Goal: Understand process/instructions: Understand process/instructions

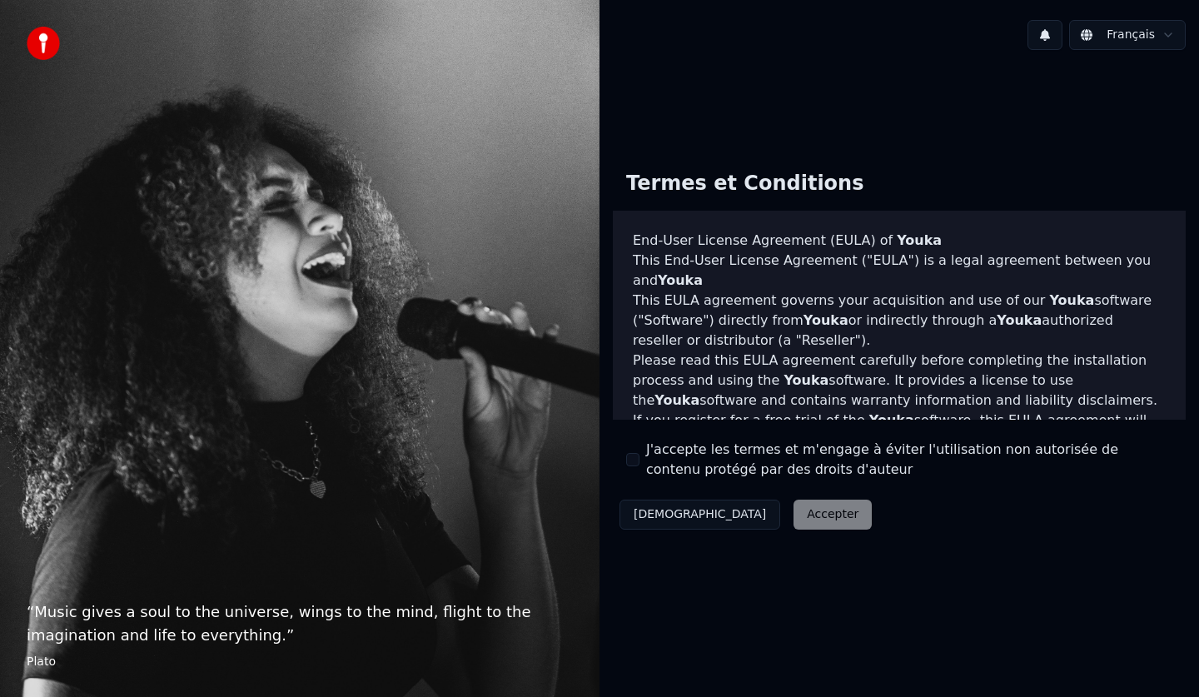
click at [739, 510] on div "Décliner Accepter" at bounding box center [746, 514] width 266 height 43
click at [757, 513] on div "Décliner Accepter" at bounding box center [746, 514] width 266 height 43
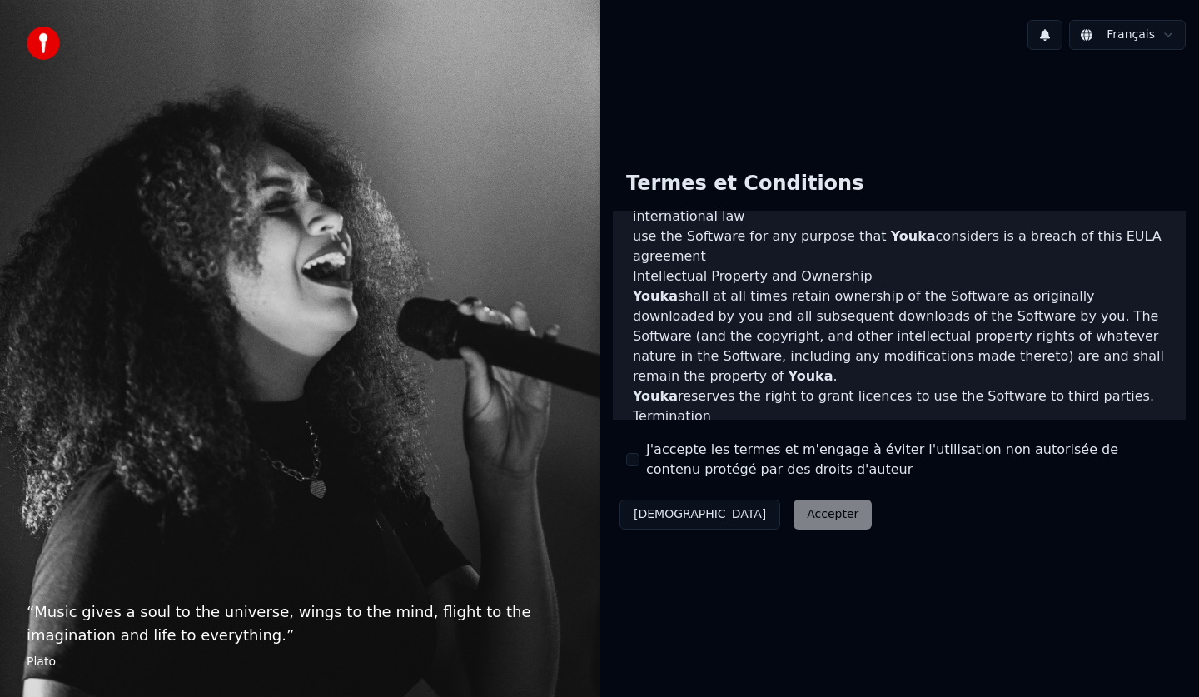
scroll to position [1010, 0]
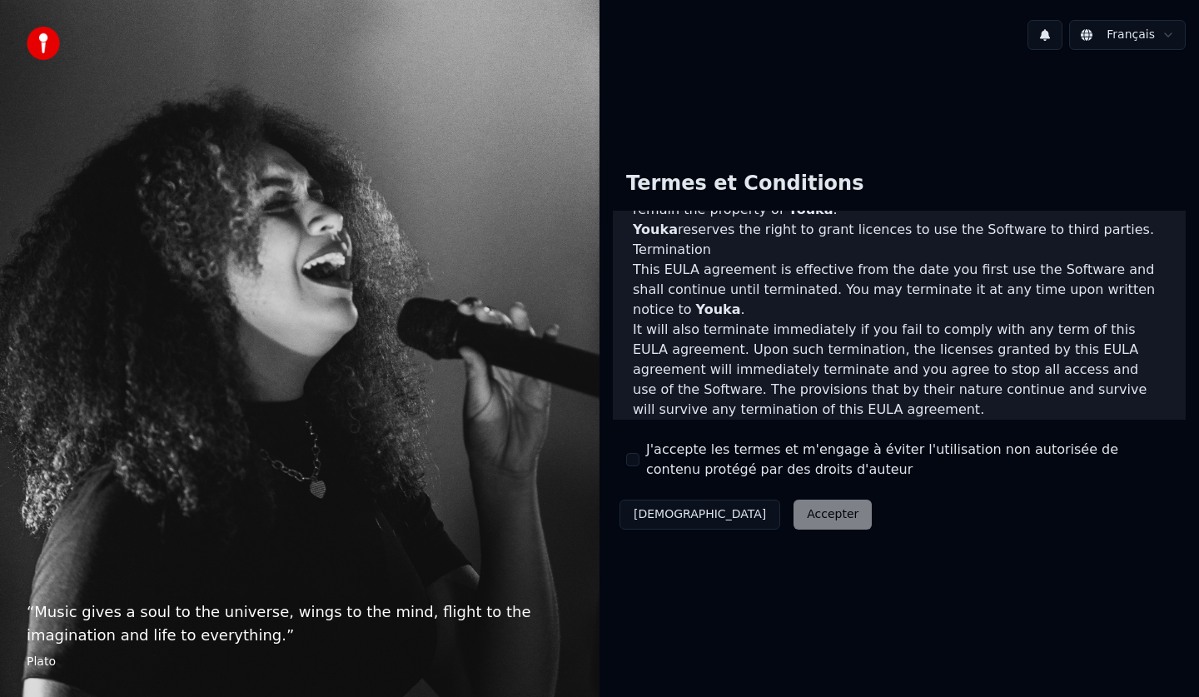
click at [761, 514] on div "Décliner Accepter" at bounding box center [746, 514] width 266 height 43
click at [762, 509] on div "Décliner Accepter" at bounding box center [746, 514] width 266 height 43
click at [848, 510] on div "Termes et Conditions End-User License Agreement ([PERSON_NAME]) of Youka This E…" at bounding box center [899, 346] width 573 height 379
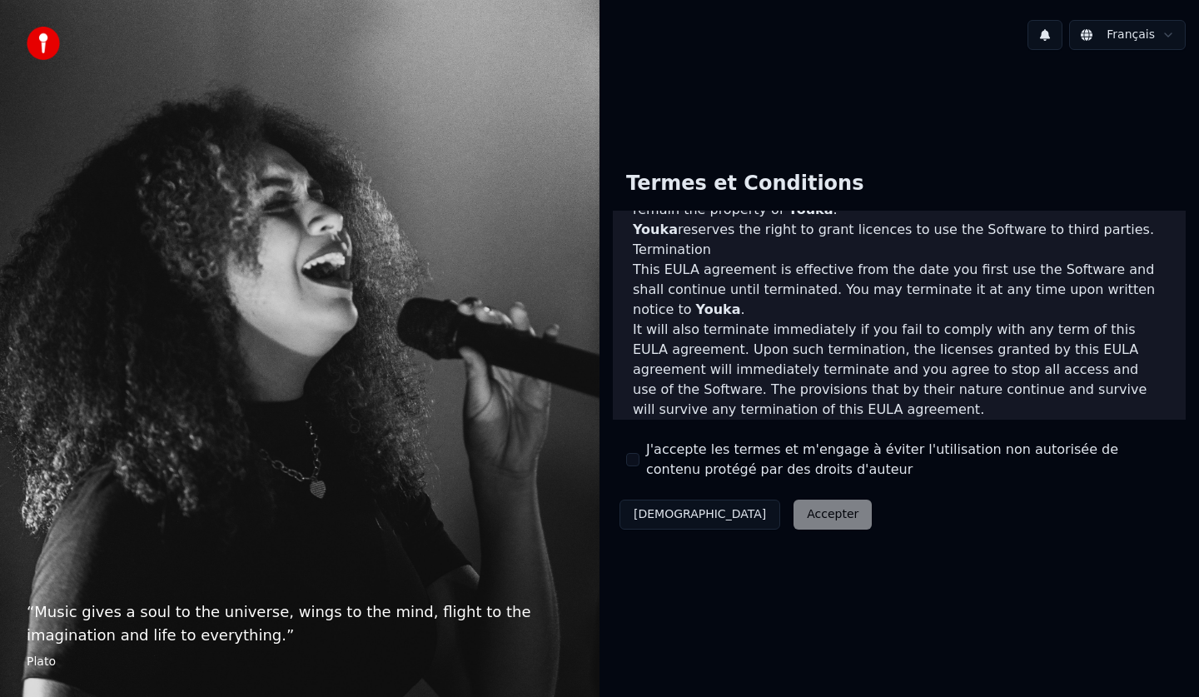
click at [764, 513] on div "Décliner Accepter" at bounding box center [746, 514] width 266 height 43
click at [727, 512] on div "Décliner Accepter" at bounding box center [746, 514] width 266 height 43
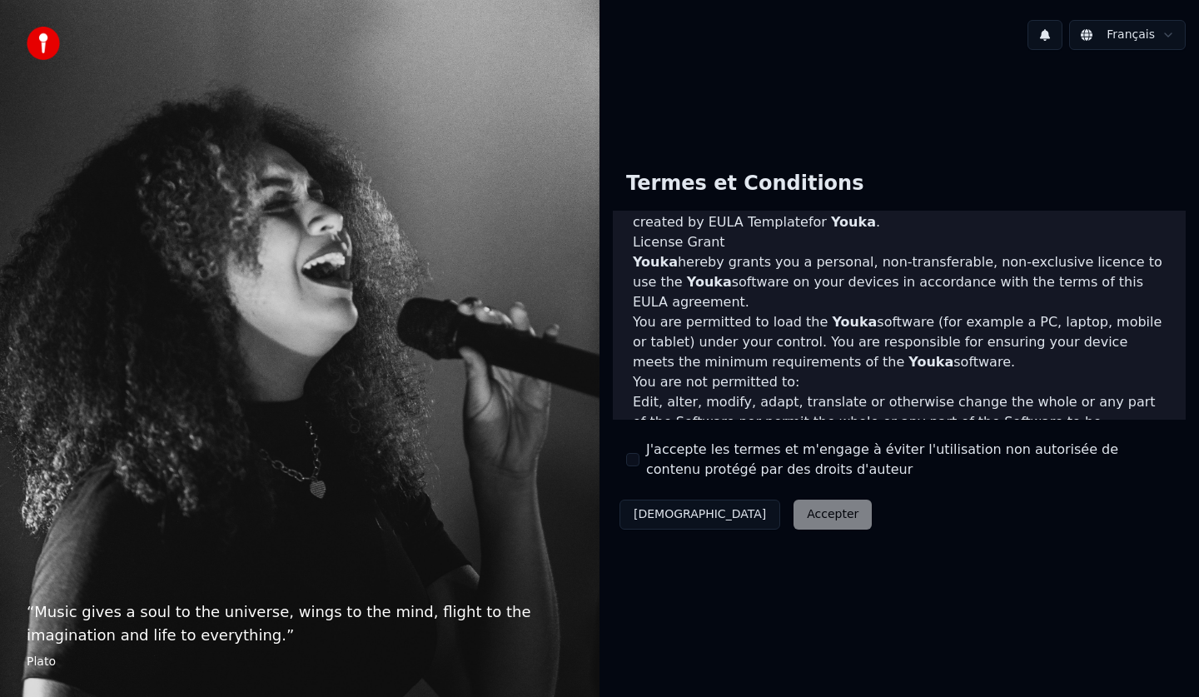
scroll to position [594, 0]
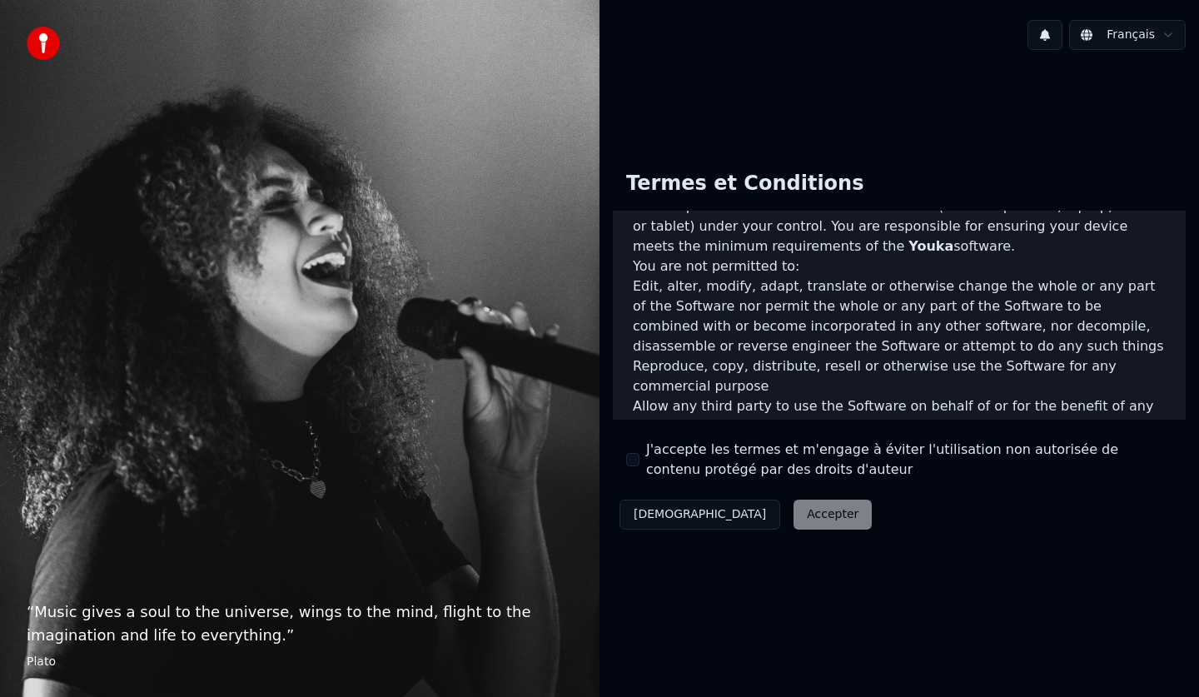
click at [744, 508] on div "Décliner Accepter" at bounding box center [746, 514] width 266 height 43
click at [746, 508] on div "Décliner Accepter" at bounding box center [746, 514] width 266 height 43
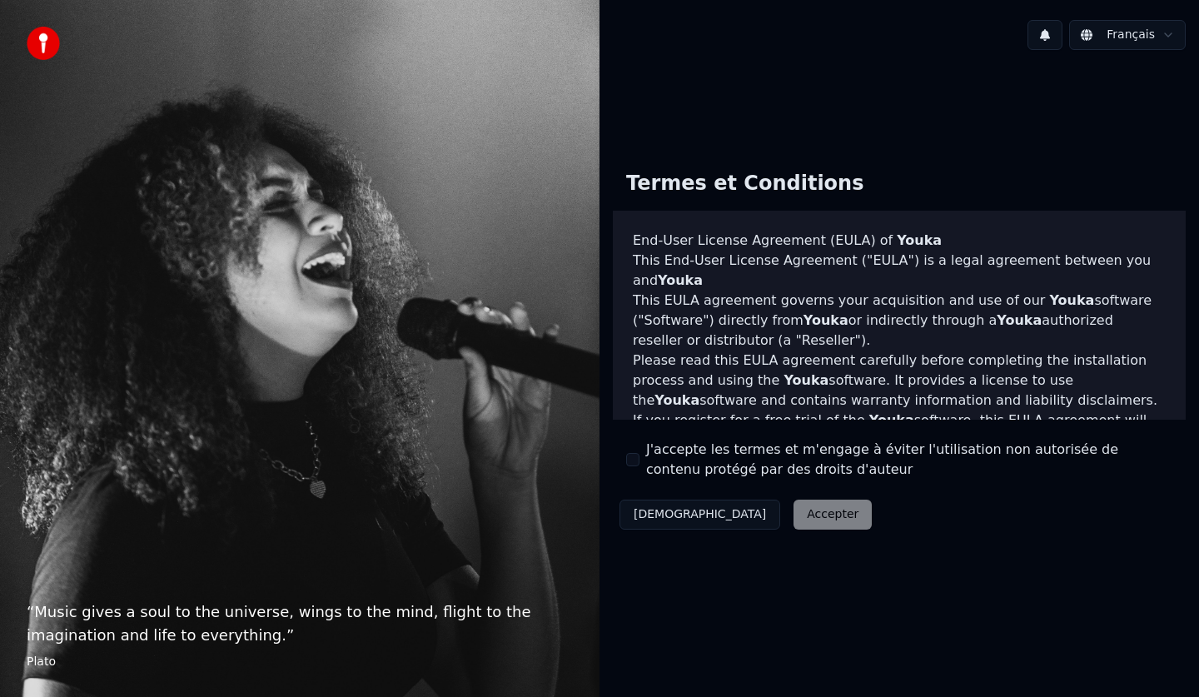
click at [751, 511] on div "Décliner Accepter" at bounding box center [746, 514] width 266 height 43
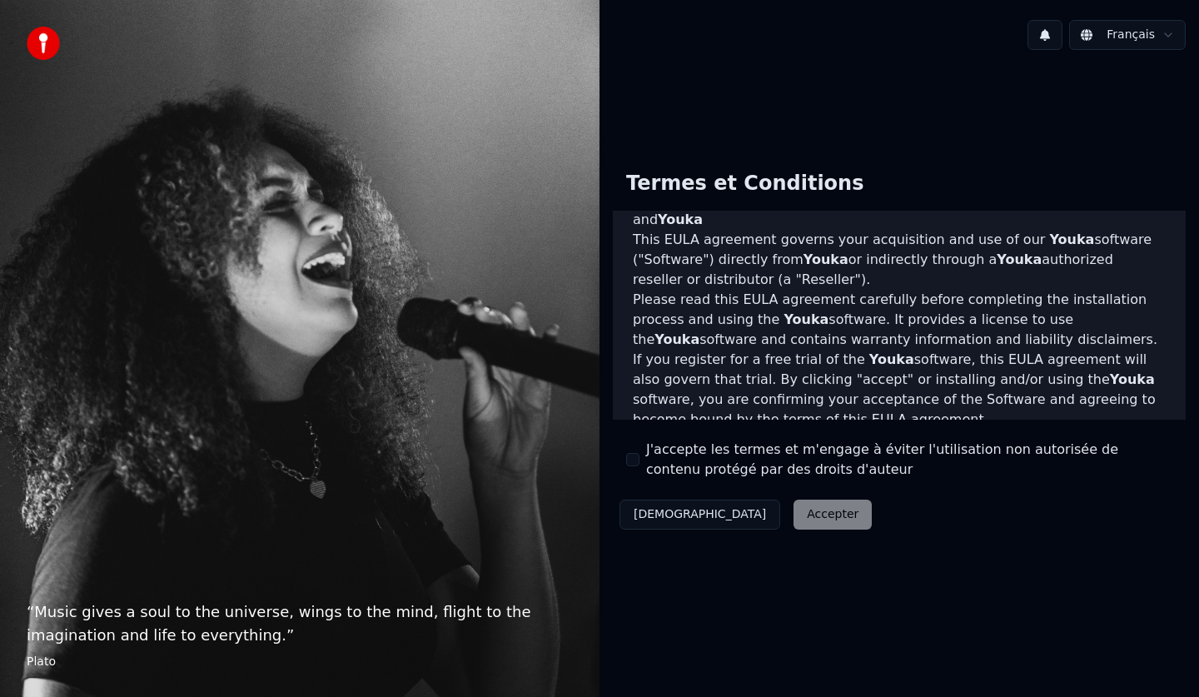
scroll to position [167, 0]
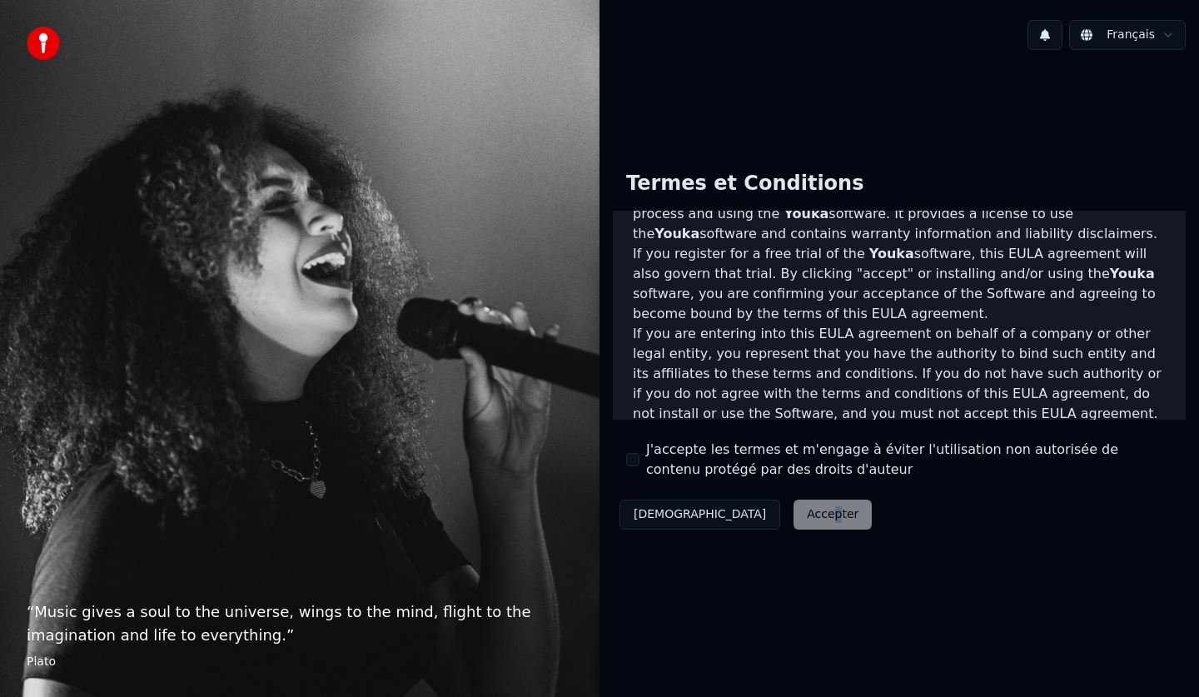
click at [747, 511] on div "Décliner Accepter" at bounding box center [746, 514] width 266 height 43
click at [862, 521] on div "Termes et Conditions End-User License Agreement ([PERSON_NAME]) of Youka This E…" at bounding box center [899, 346] width 573 height 379
click at [659, 511] on button "[DEMOGRAPHIC_DATA]" at bounding box center [699, 515] width 161 height 30
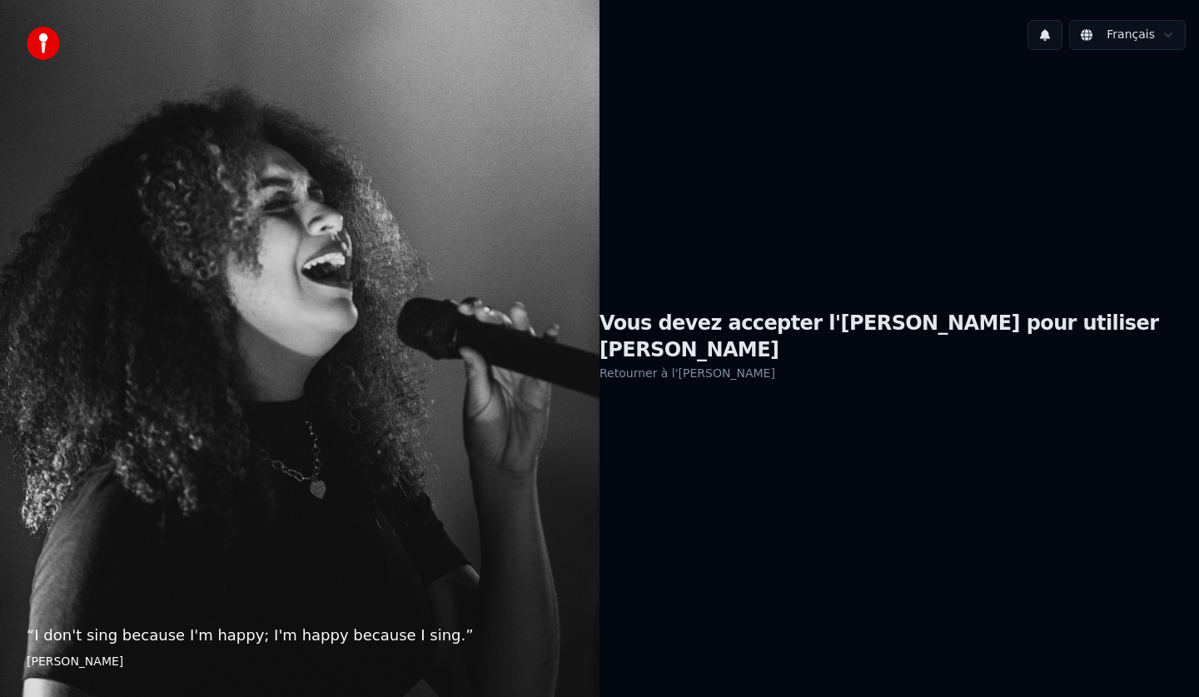
click at [760, 365] on link "Retourner à l'[PERSON_NAME]" at bounding box center [688, 373] width 176 height 27
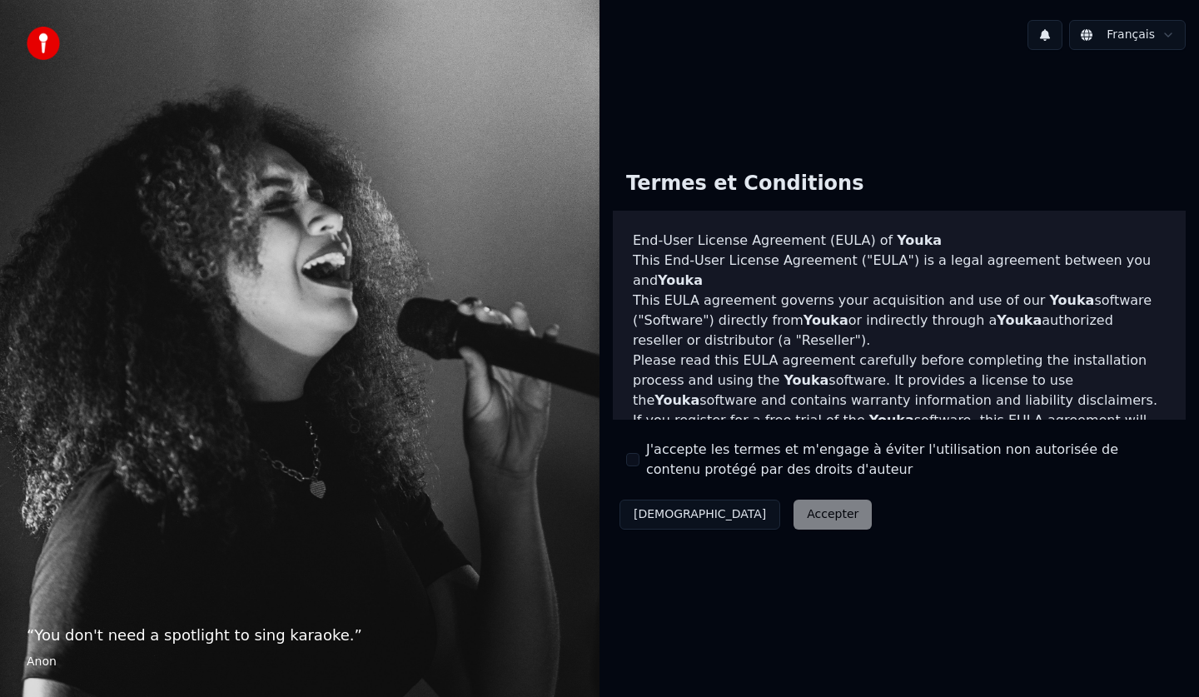
click at [736, 512] on div "Décliner Accepter" at bounding box center [746, 514] width 266 height 43
click at [755, 509] on div "Décliner Accepter" at bounding box center [746, 514] width 266 height 43
click at [757, 509] on div "Décliner Accepter" at bounding box center [746, 514] width 266 height 43
